Goal: Task Accomplishment & Management: Use online tool/utility

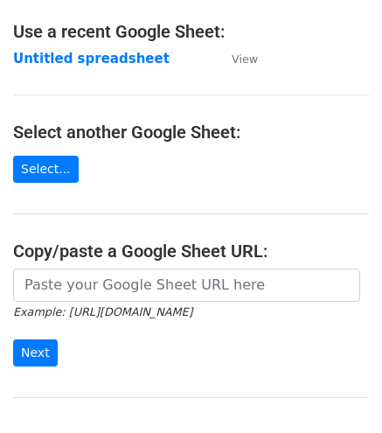
scroll to position [117, 0]
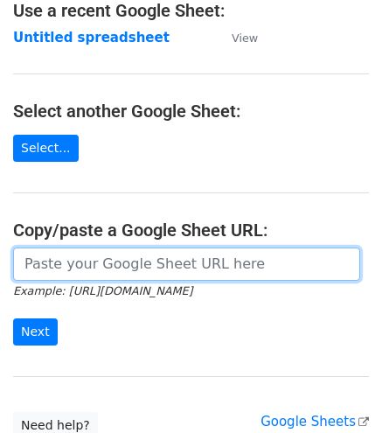
click at [166, 269] on input "url" at bounding box center [186, 263] width 347 height 33
paste input "[URL][DOMAIN_NAME]"
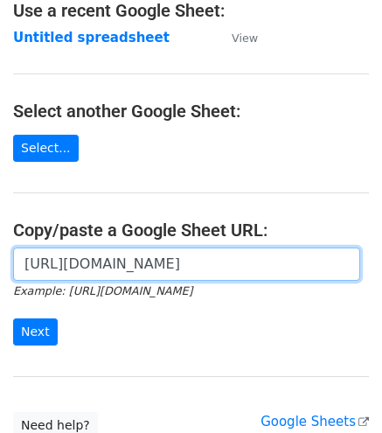
scroll to position [0, 379]
type input "[URL][DOMAIN_NAME]"
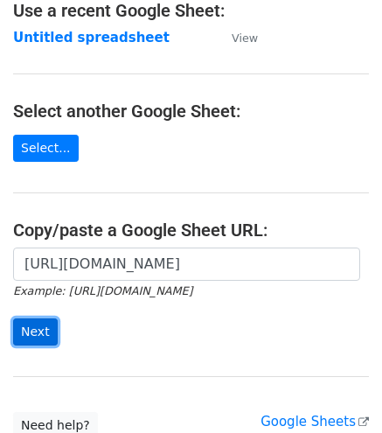
scroll to position [0, 0]
click at [35, 328] on input "Next" at bounding box center [35, 331] width 45 height 27
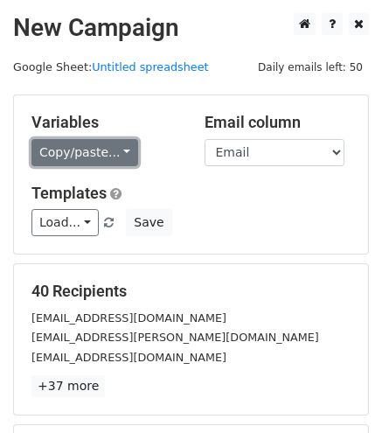
click at [79, 157] on link "Copy/paste..." at bounding box center [84, 152] width 107 height 27
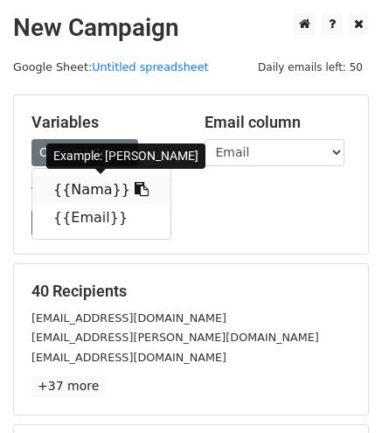
click at [80, 186] on link "{{Nama}}" at bounding box center [101, 190] width 138 height 28
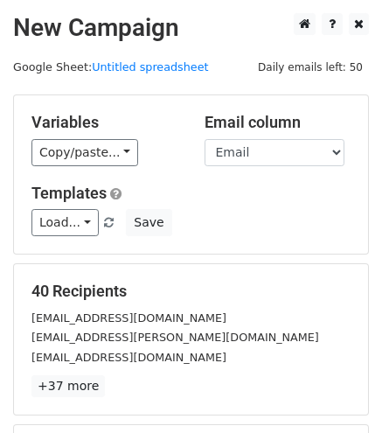
scroll to position [243, 0]
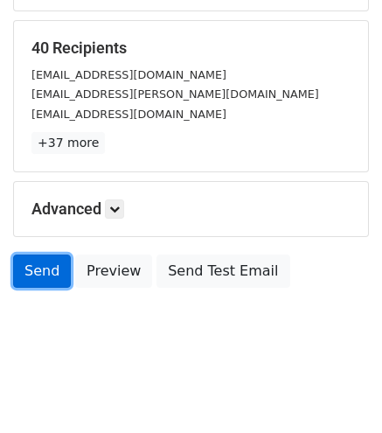
click at [55, 272] on link "Send" at bounding box center [42, 270] width 58 height 33
